Goal: Ask a question

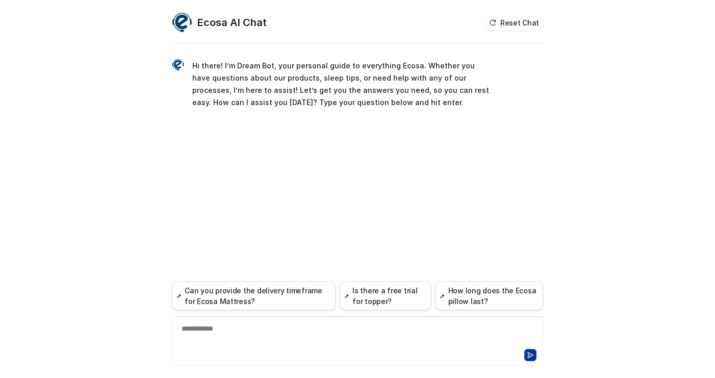
click at [295, 326] on div "**********" at bounding box center [357, 334] width 366 height 23
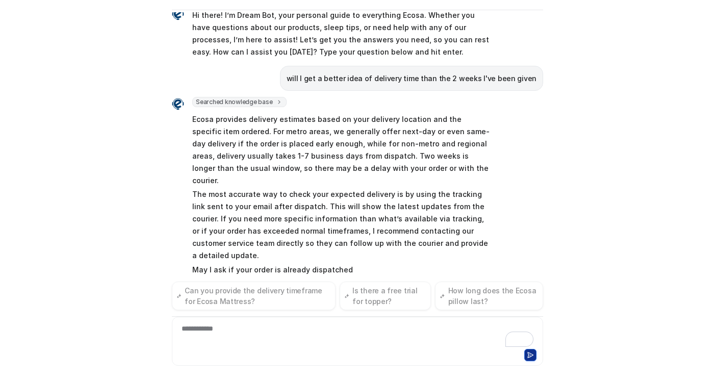
scroll to position [30, 0]
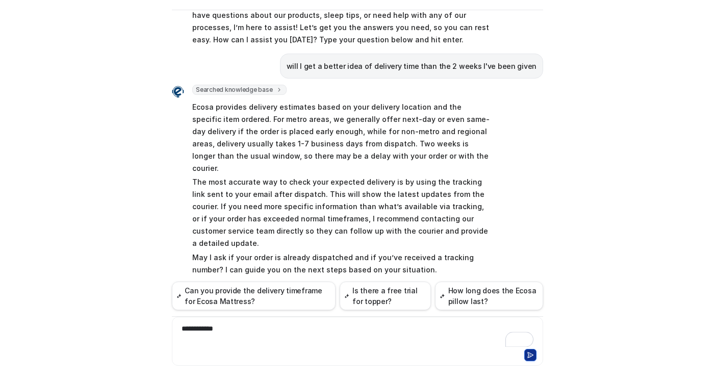
click at [261, 330] on div "**********" at bounding box center [357, 334] width 366 height 23
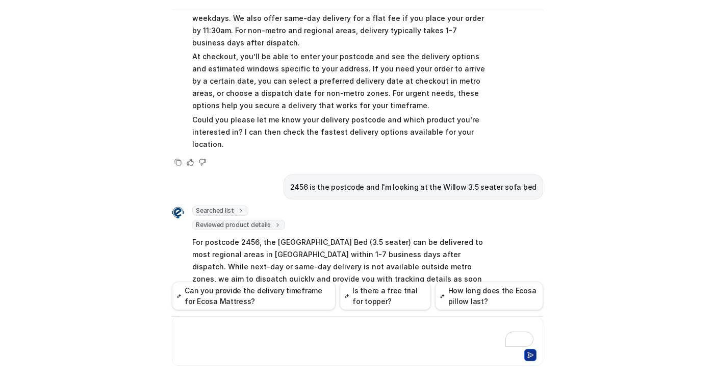
scroll to position [411, 0]
